Goal: Information Seeking & Learning: Find specific fact

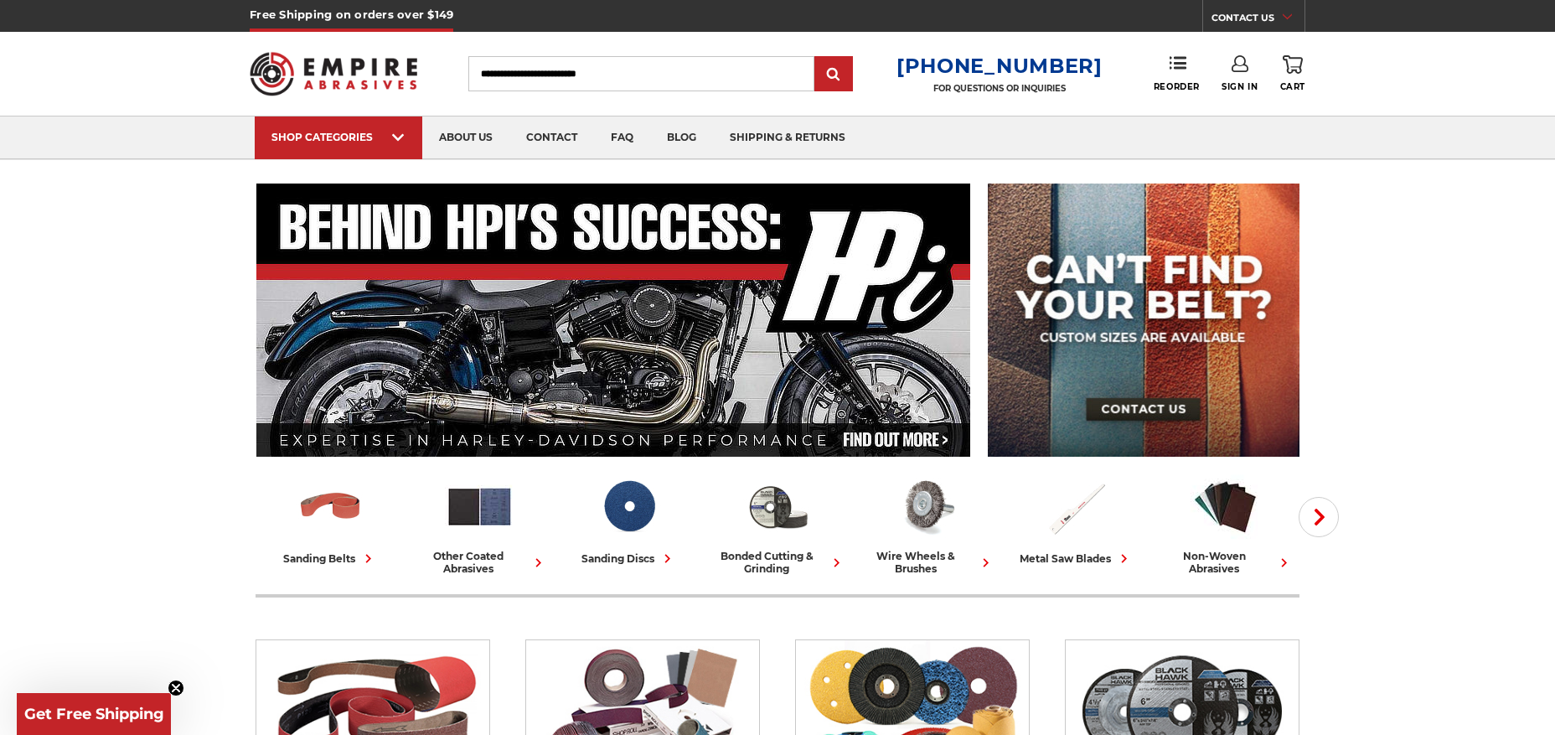
click at [577, 80] on input "Search" at bounding box center [641, 73] width 346 height 35
paste input "**********"
type input "**********"
click at [817, 58] on input "submit" at bounding box center [834, 75] width 34 height 34
